Goal: Information Seeking & Learning: Learn about a topic

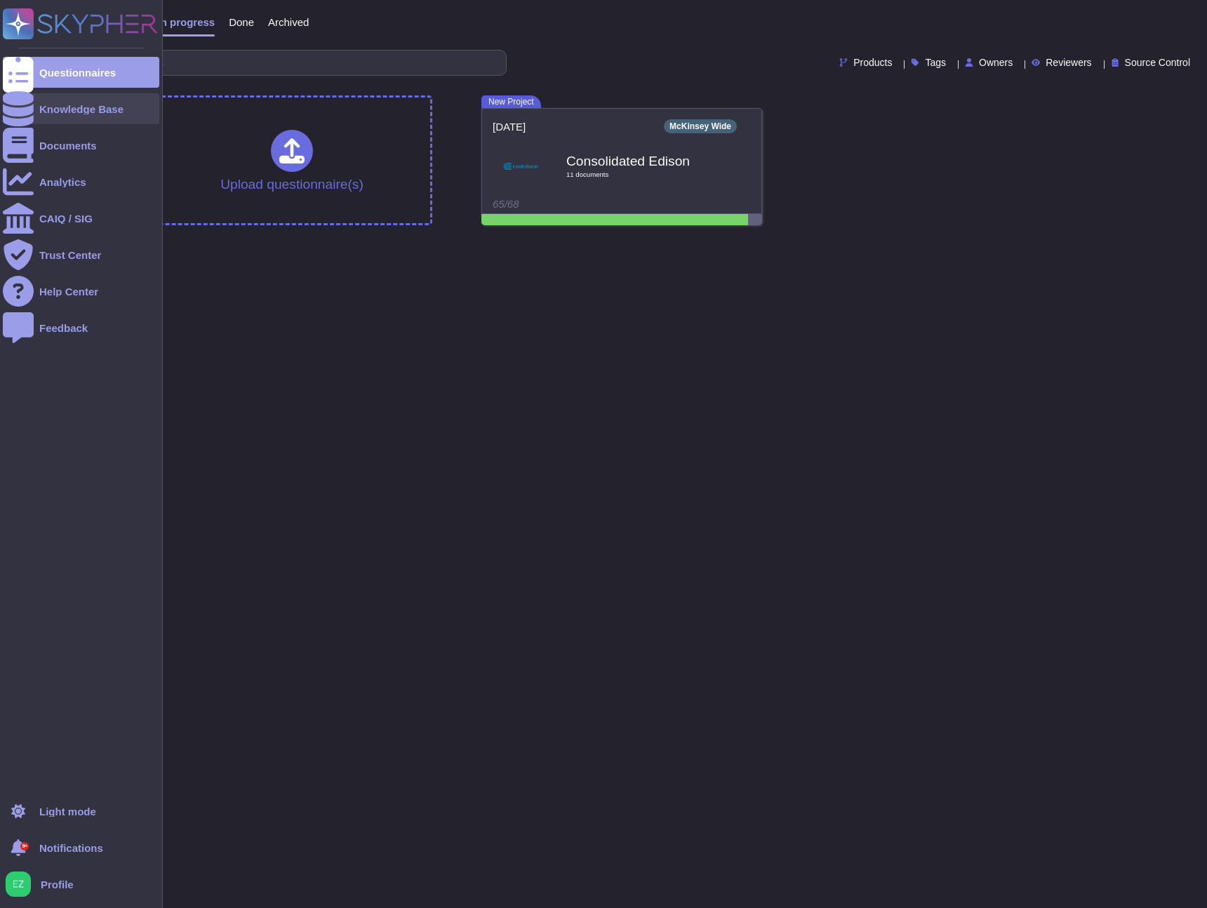
click at [30, 112] on div at bounding box center [18, 108] width 31 height 31
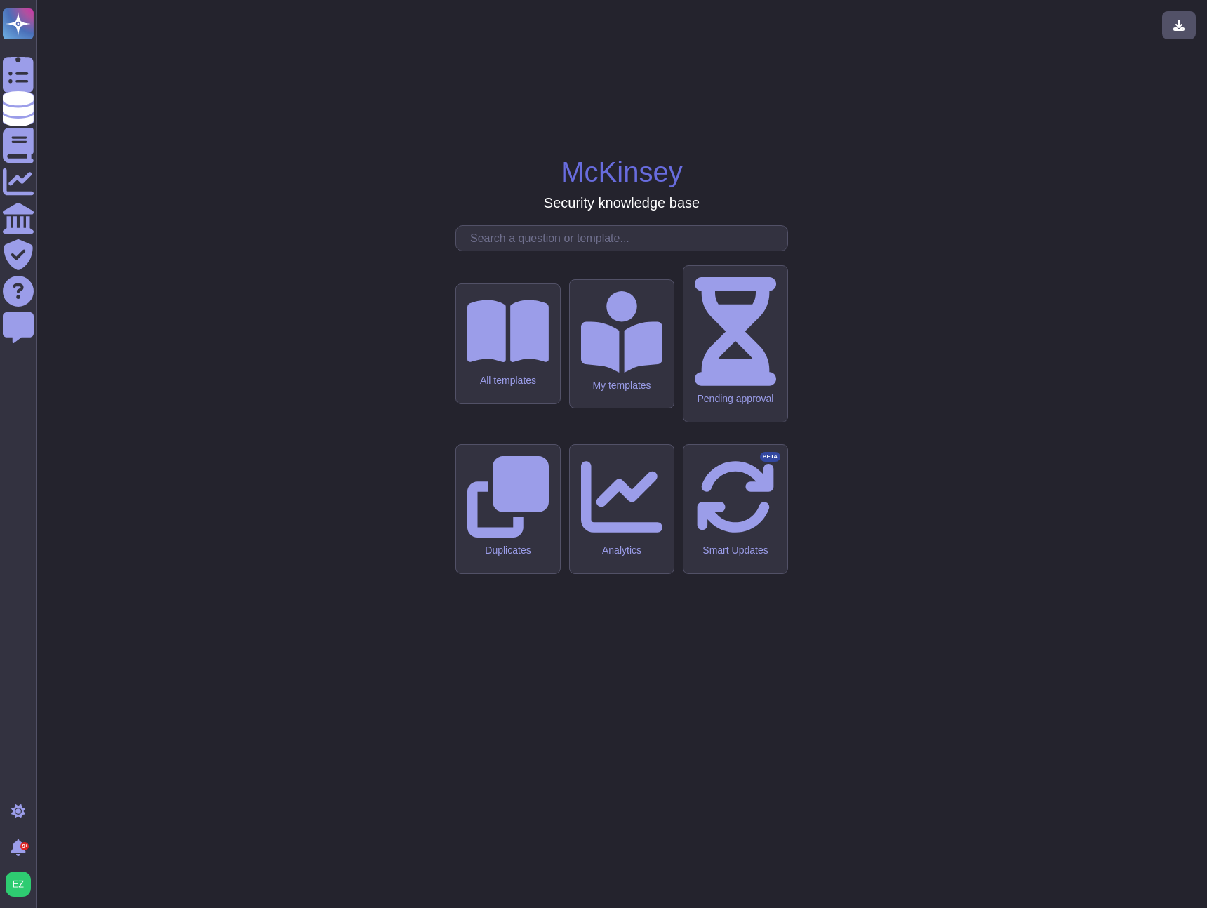
click at [527, 353] on div "All templates My templates Pending approval Duplicates Analytics Smart Updates …" at bounding box center [622, 488] width 333 height 527
click at [531, 251] on input "text" at bounding box center [625, 238] width 324 height 25
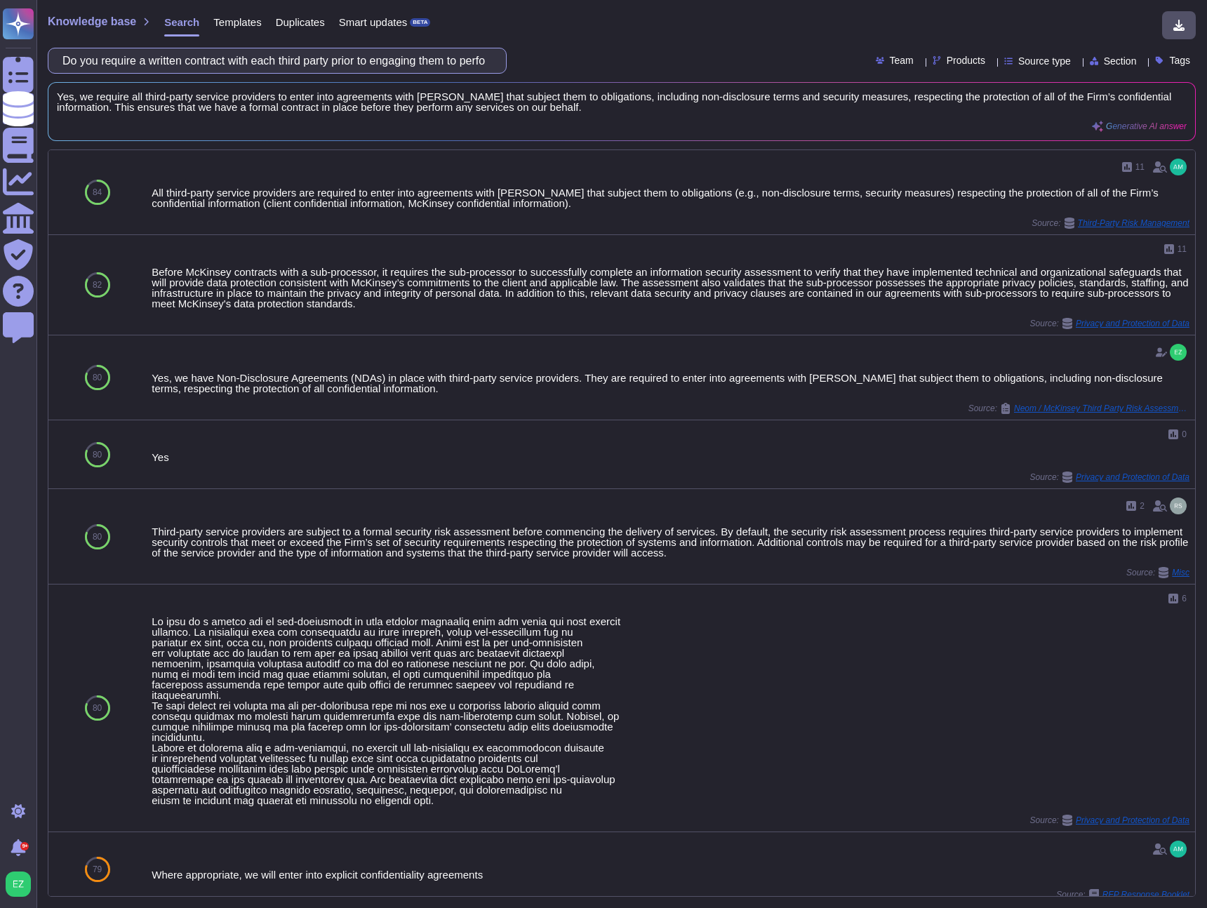
click at [308, 64] on input "Do you require a written contract with each third party prior to engaging them …" at bounding box center [273, 60] width 437 height 25
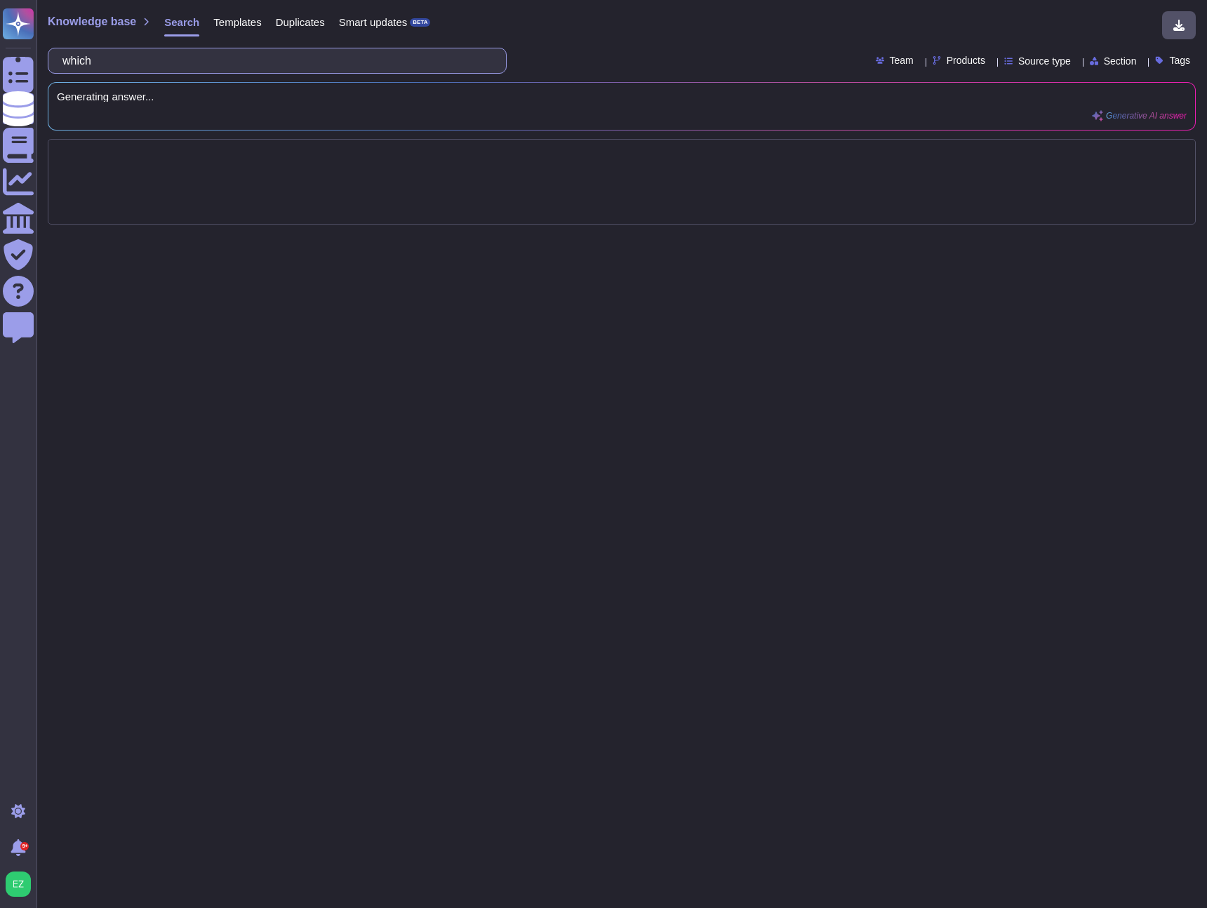
paste input "included in your third party contracts"
click at [108, 61] on input "which included in your third party contracts" at bounding box center [273, 60] width 437 height 25
type input "which clauses are included in your third party contracts"
click at [564, 39] on div "Knowledge base Search Templates Duplicates Smart updates BETA which clauses are…" at bounding box center [622, 454] width 1171 height 908
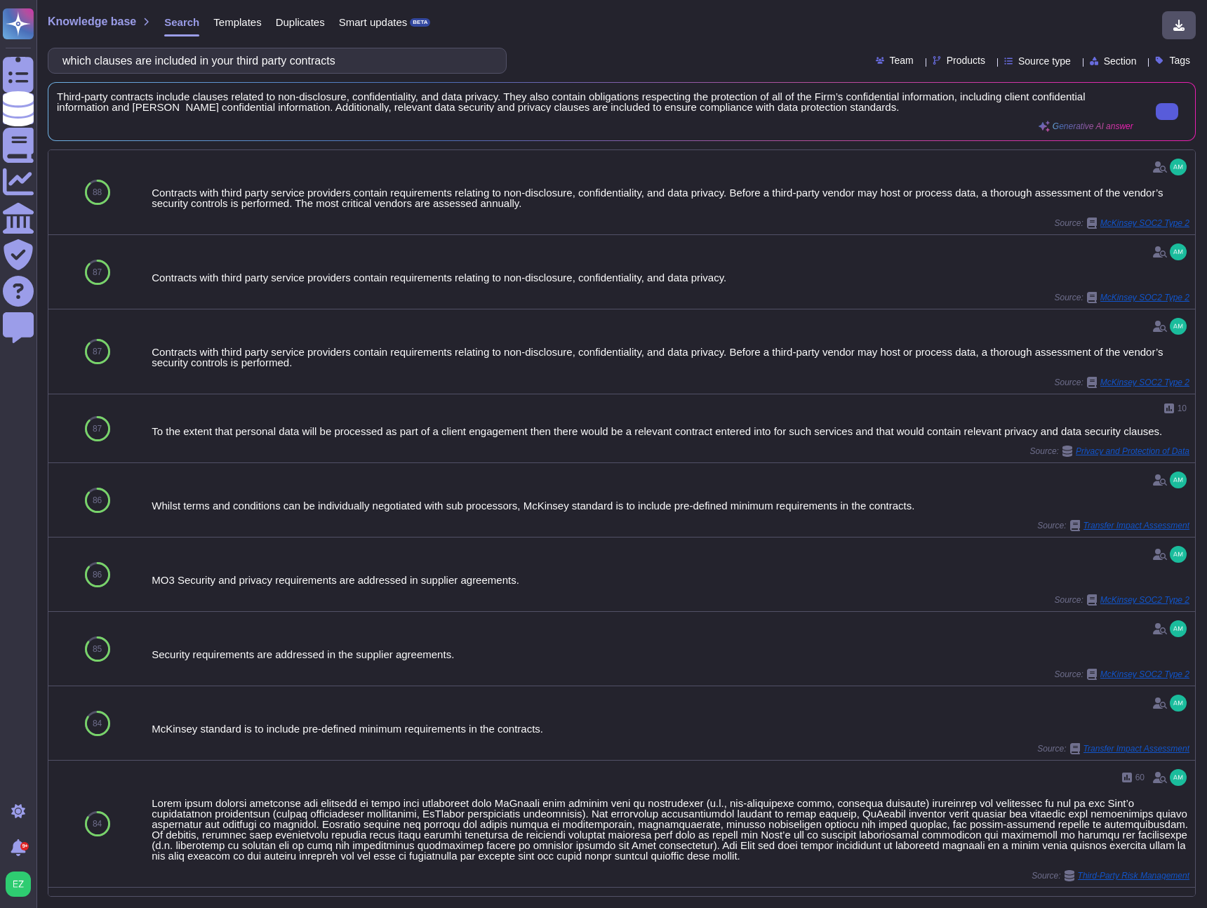
click at [1156, 116] on button at bounding box center [1167, 111] width 22 height 17
